Goal: Task Accomplishment & Management: Use online tool/utility

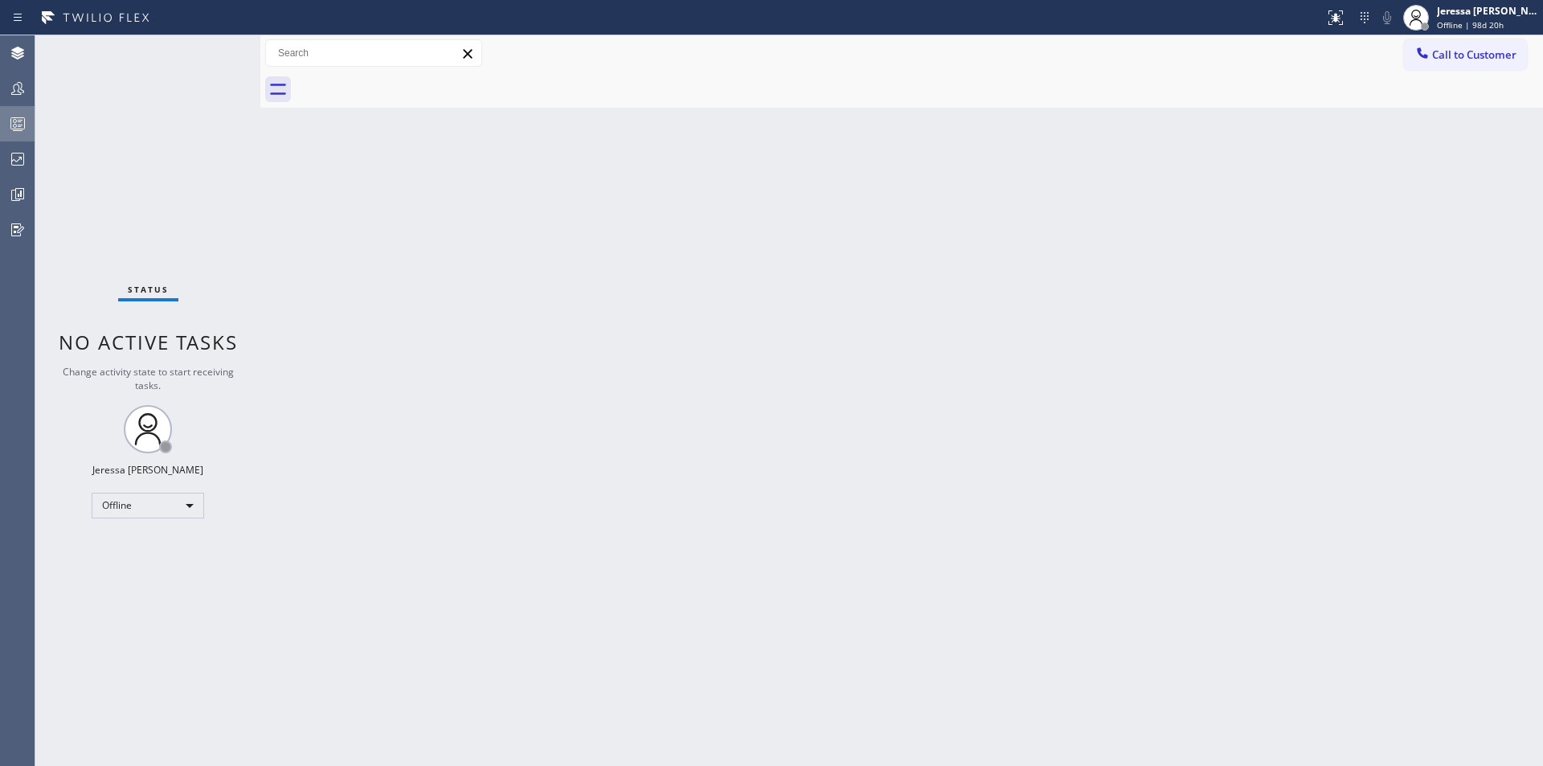
click at [27, 116] on div at bounding box center [17, 123] width 35 height 19
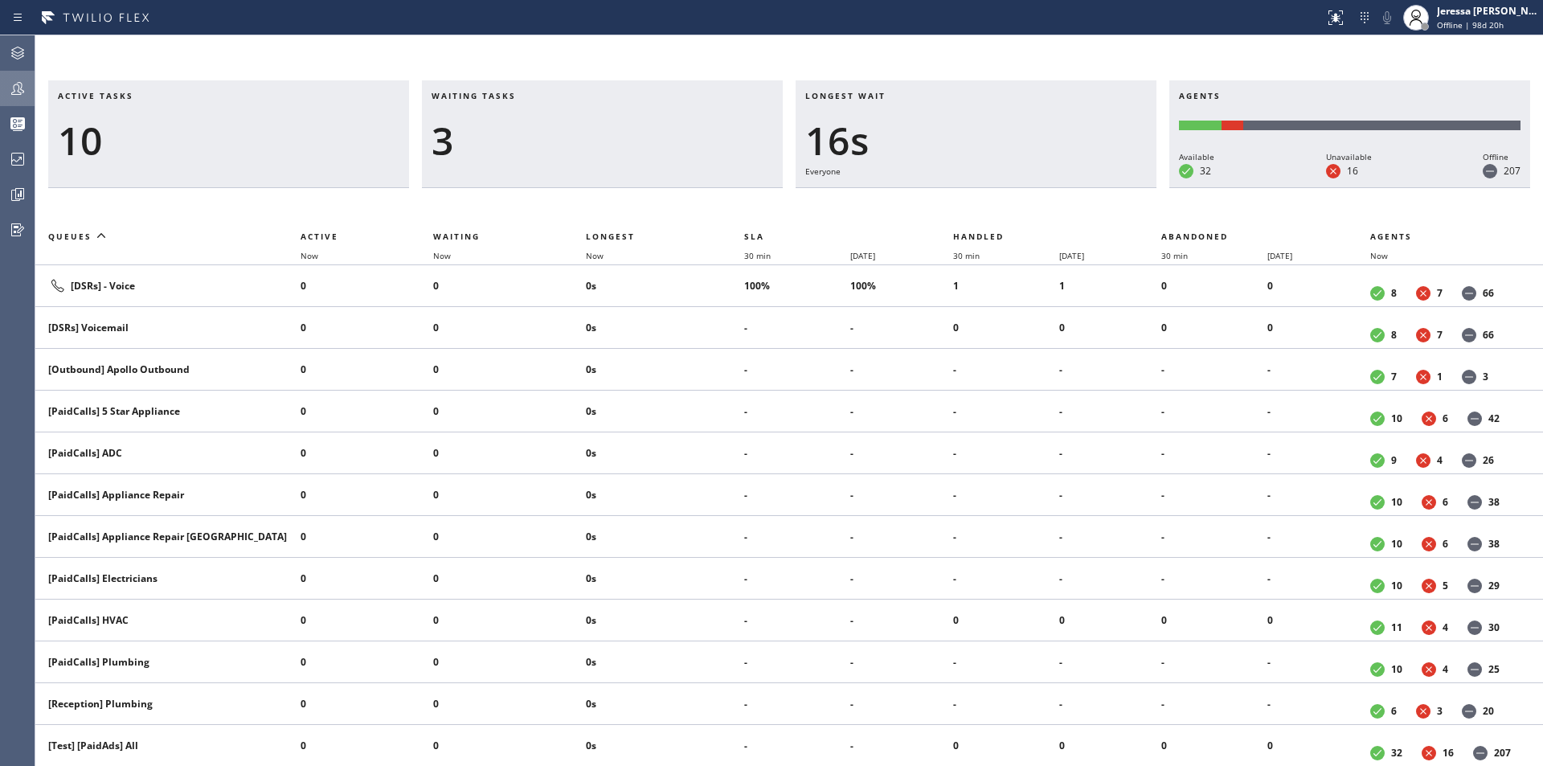
click at [14, 88] on icon at bounding box center [17, 88] width 13 height 13
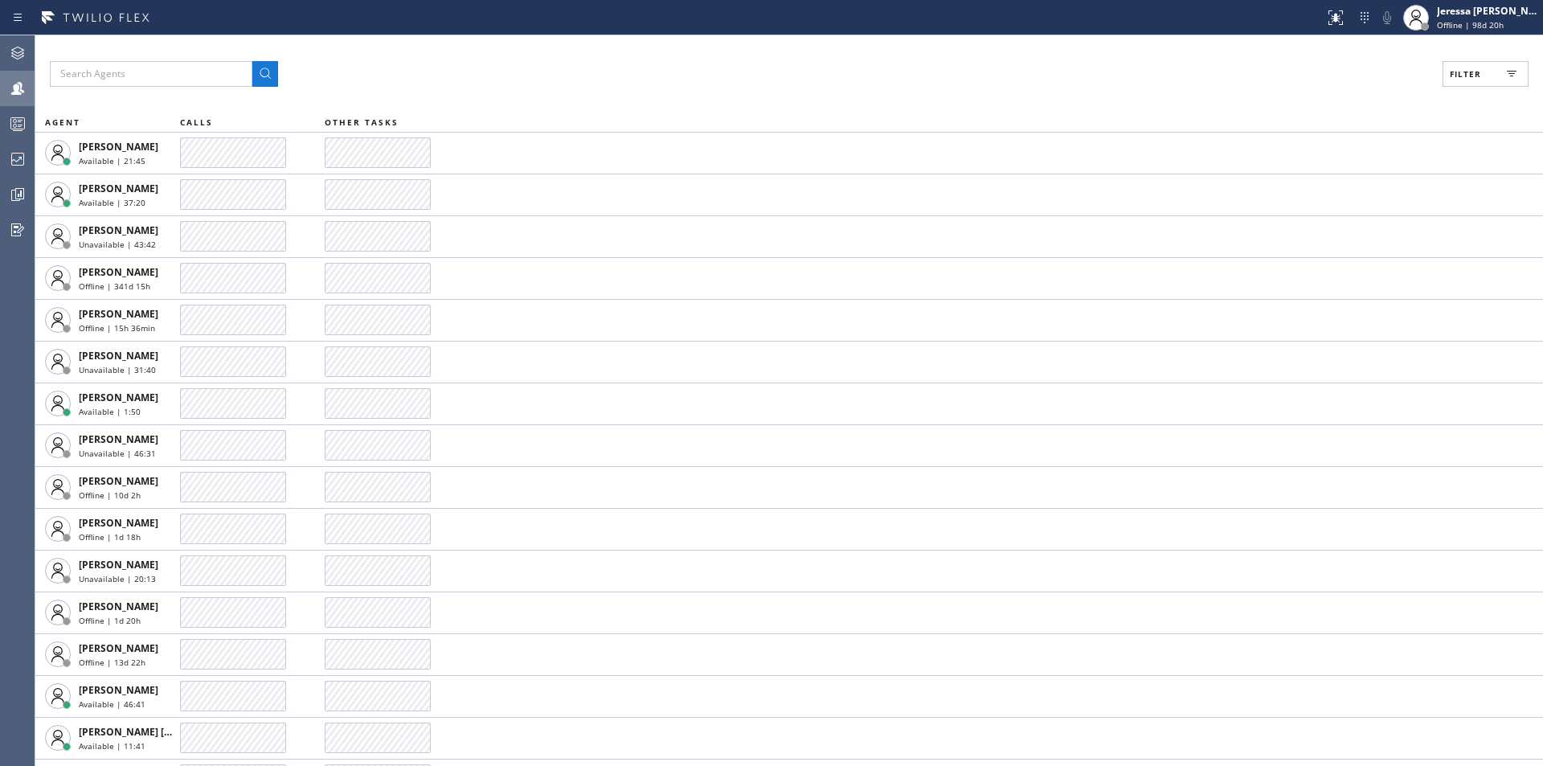
click at [1453, 65] on button "Filter" at bounding box center [1485, 74] width 86 height 26
drag, startPoint x: 1342, startPoint y: 190, endPoint x: 1347, endPoint y: 182, distance: 9.8
click at [1341, 190] on label "Available" at bounding box center [1423, 190] width 211 height 14
click at [1318, 190] on input "Available" at bounding box center [1308, 189] width 19 height 19
checkbox input "true"
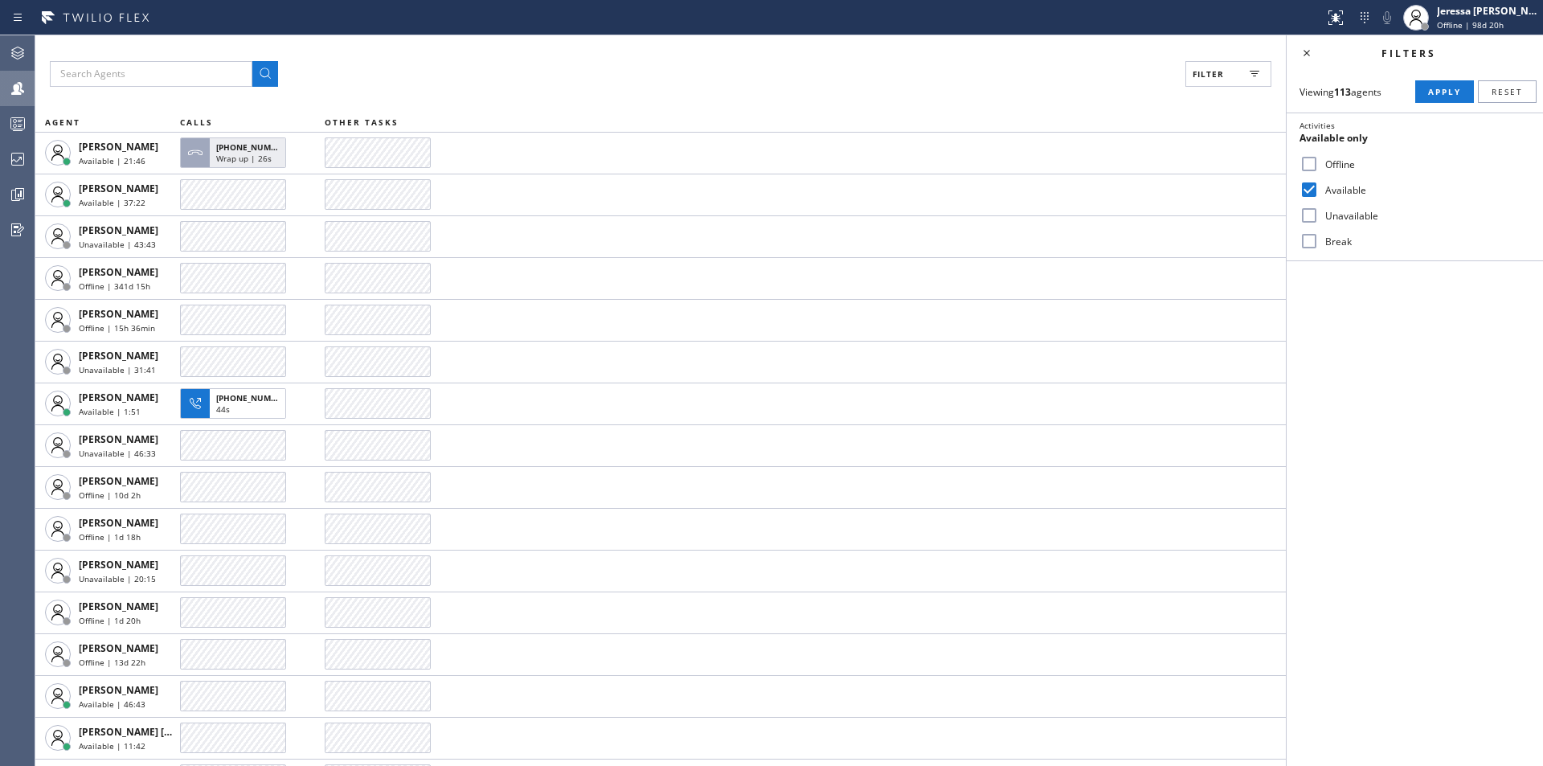
click at [1440, 79] on div "Viewing 113 agents Apply Reset Activities Available only Offline Available Unav…" at bounding box center [1414, 166] width 256 height 190
click at [1437, 88] on span "Apply" at bounding box center [1444, 91] width 33 height 11
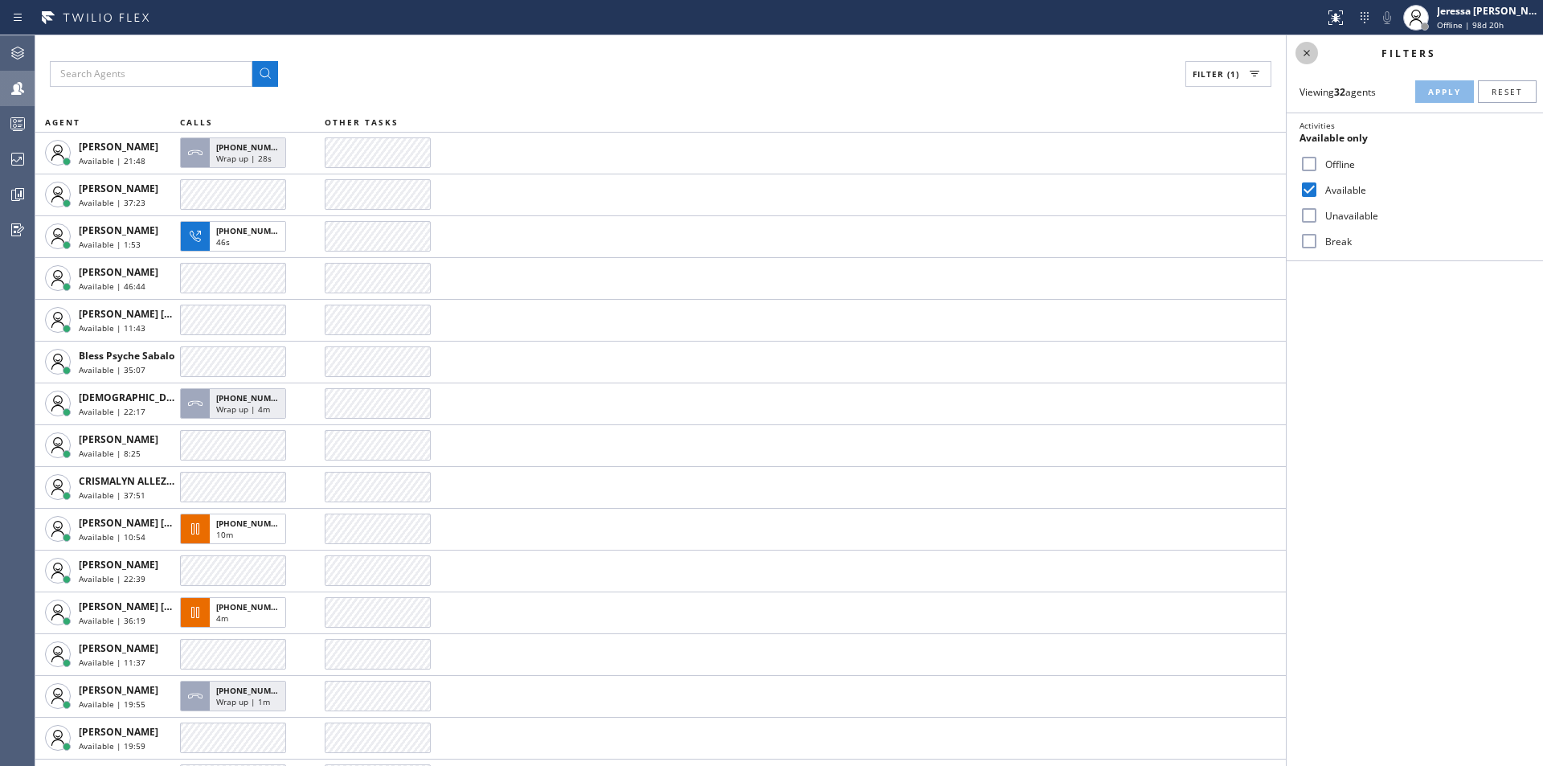
click at [1305, 54] on icon at bounding box center [1306, 52] width 19 height 19
